Goal: Check status: Check status

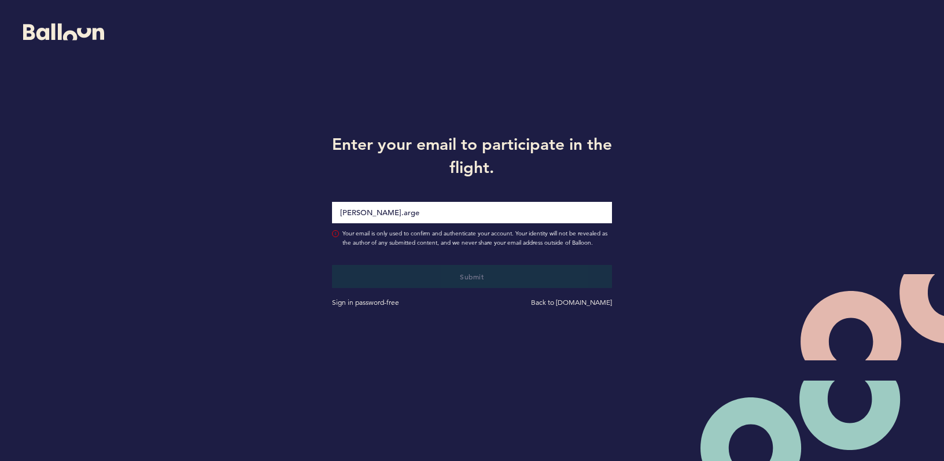
type input "[PERSON_NAME][EMAIL_ADDRESS][PERSON_NAME][DOMAIN_NAME]"
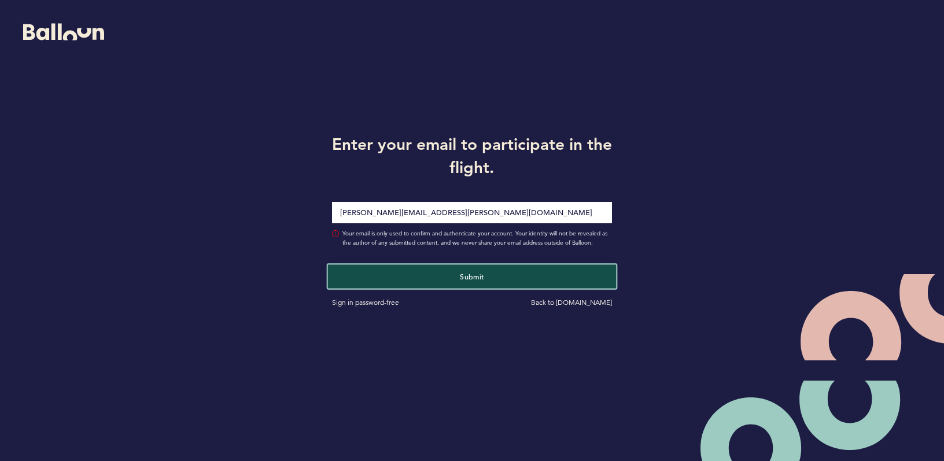
click at [455, 269] on button "Submit" at bounding box center [472, 276] width 289 height 24
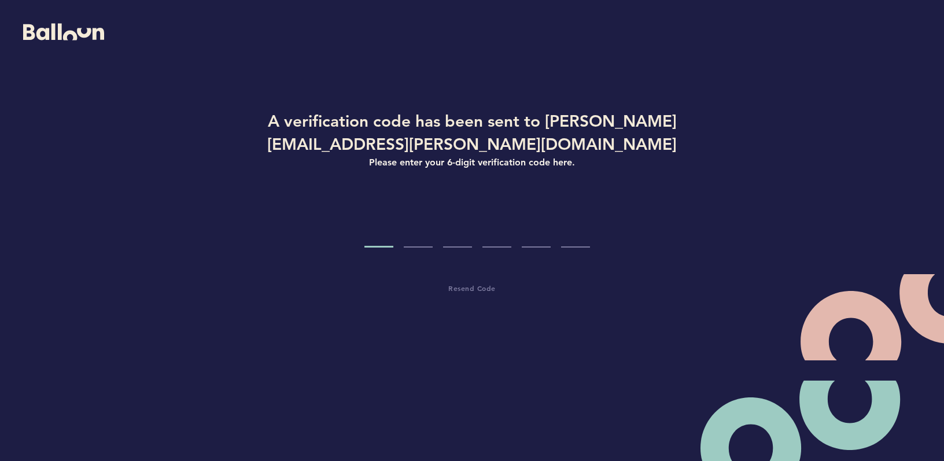
type input "6"
type input "8"
type input "6"
type input "9"
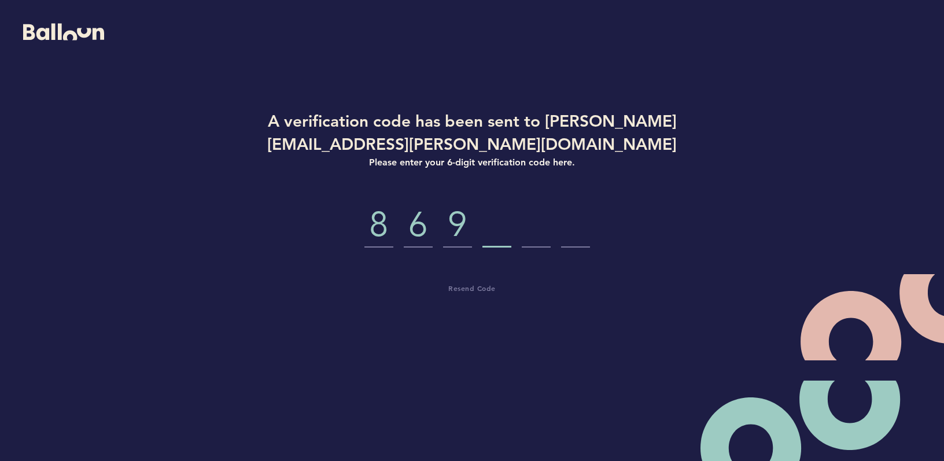
type input "4"
type input "8"
type input "2"
